Goal: Navigation & Orientation: Go to known website

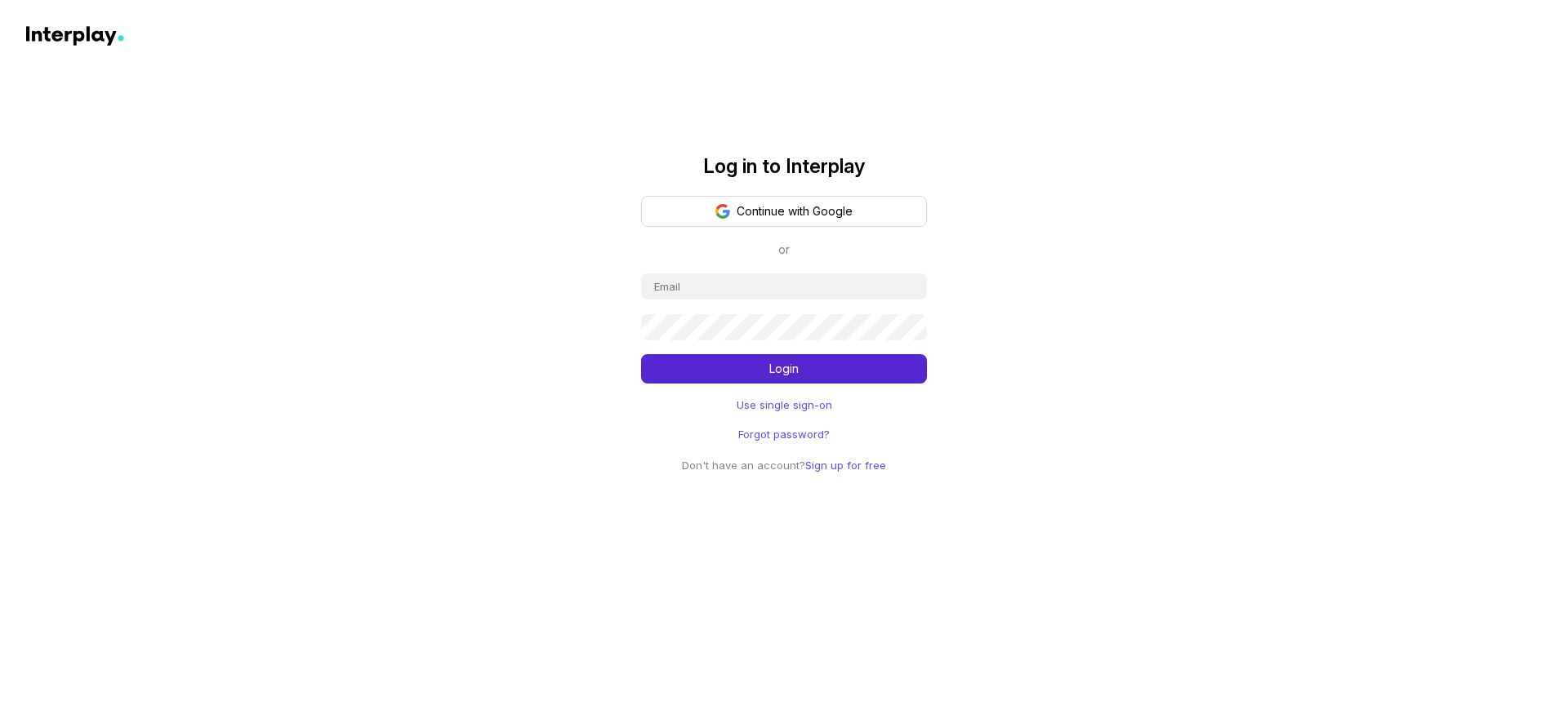
click at [1007, 123] on div "Log in to Interplay Continue with Google or Login Use single sign-on Forgot pas…" at bounding box center [784, 289] width 1568 height 371
click at [965, 224] on div "Log in to Interplay Continue with Google or Login Use single sign-on Forgot pas…" at bounding box center [784, 289] width 1568 height 371
click at [1267, 95] on div "Log in to Interplay Continue with Google or Login Use single sign-on Forgot pas…" at bounding box center [784, 237] width 1568 height 475
click at [819, 396] on link "Use single sign-on" at bounding box center [784, 404] width 95 height 17
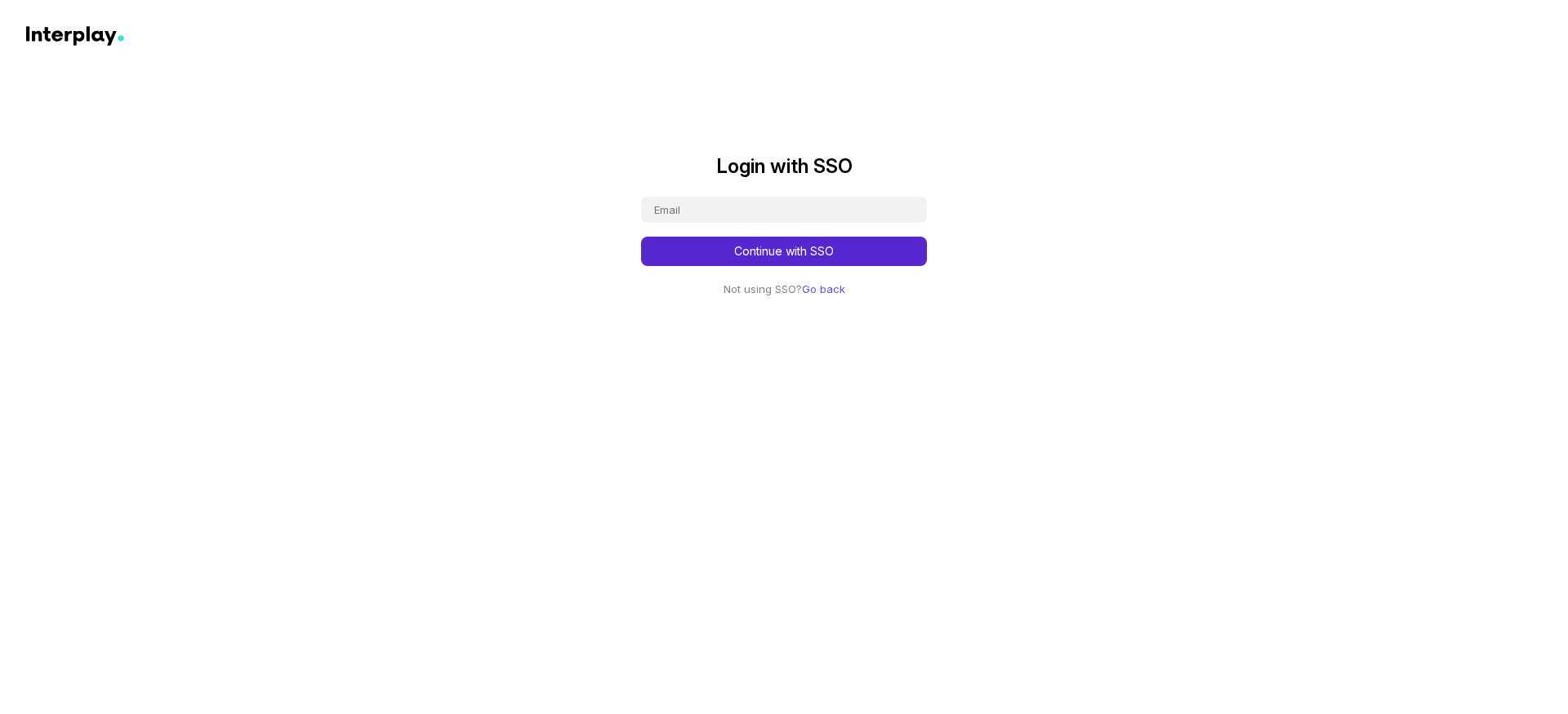
click at [824, 246] on button "Continue with SSO" at bounding box center [784, 252] width 286 height 30
click at [786, 208] on input "email" at bounding box center [784, 209] width 286 height 27
click at [809, 213] on input "email" at bounding box center [784, 209] width 286 height 27
type input "harsh"
click at [977, 218] on div "Login with SSO harsh Continue with SSO Not using SSO? Go back" at bounding box center [784, 202] width 1568 height 195
